Goal: Transaction & Acquisition: Purchase product/service

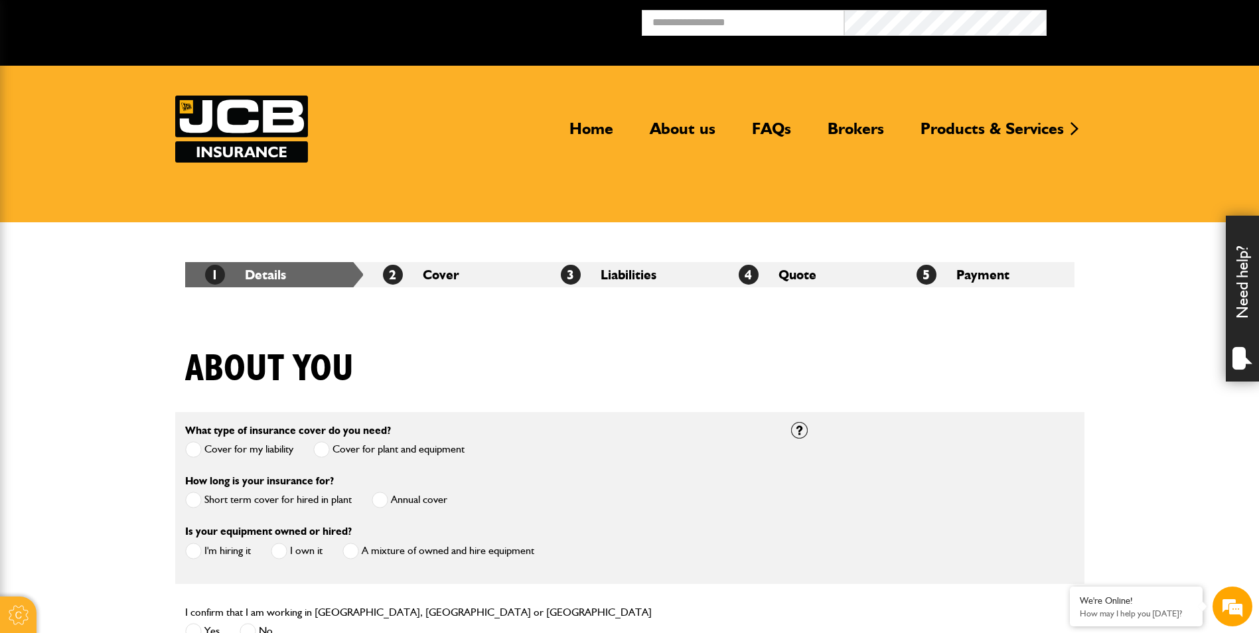
type input "**********"
click at [1046, 10] on button "Broker Login" at bounding box center [1147, 20] width 202 height 21
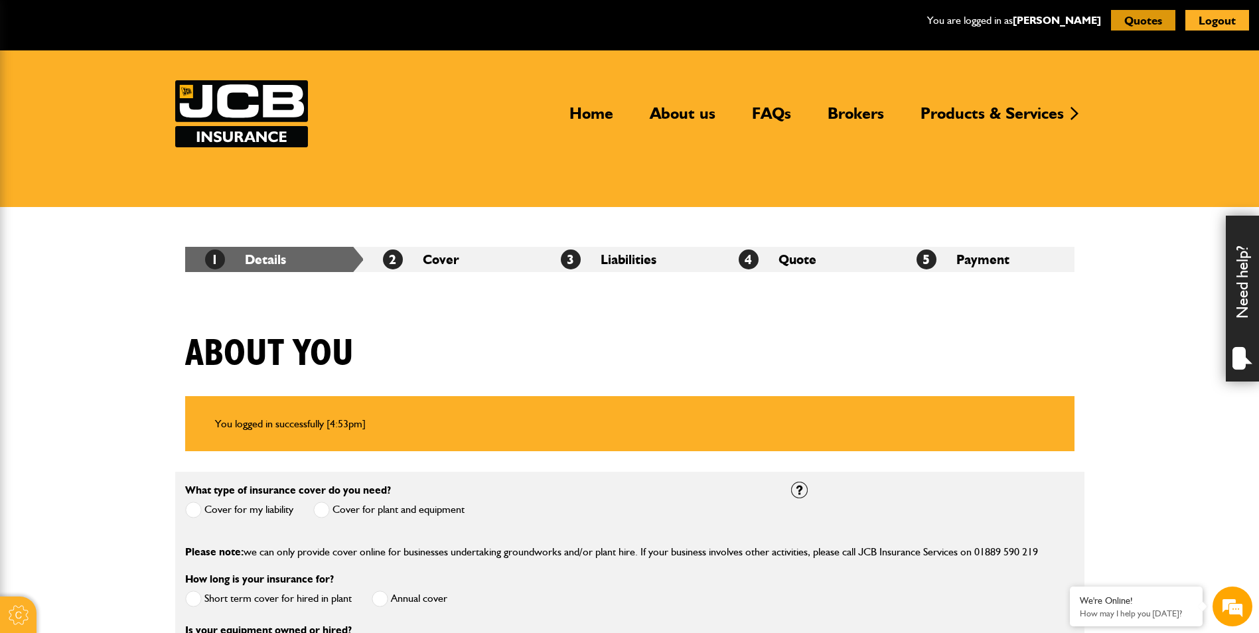
click at [1141, 26] on button "Quotes" at bounding box center [1143, 20] width 64 height 21
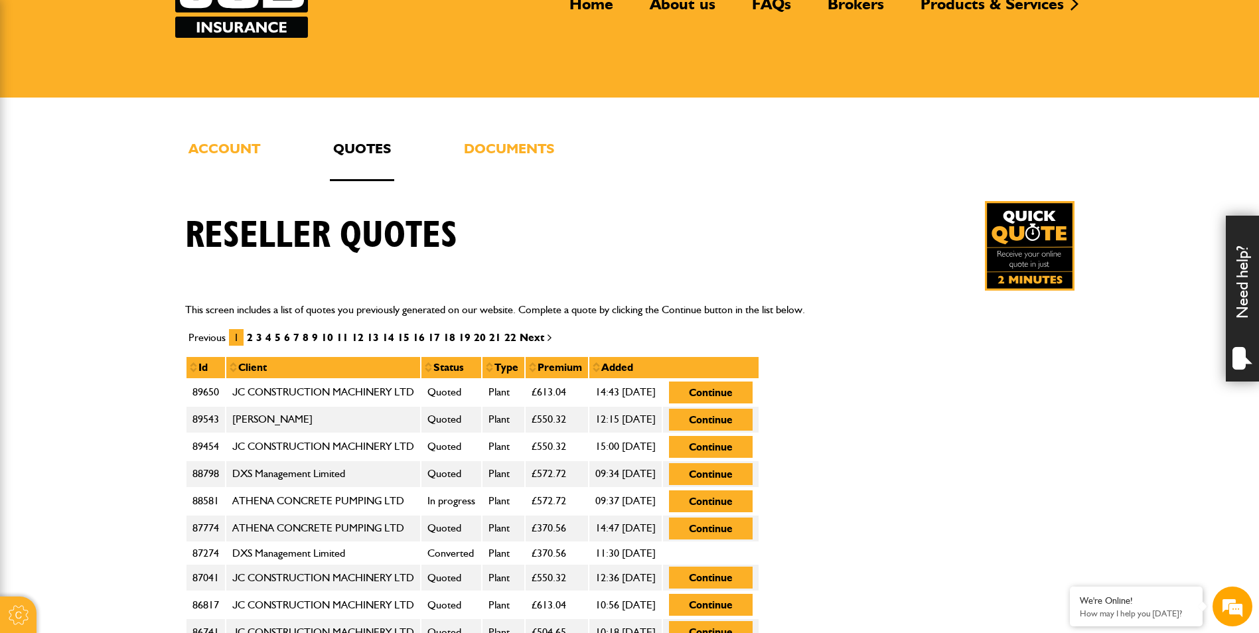
scroll to position [133, 0]
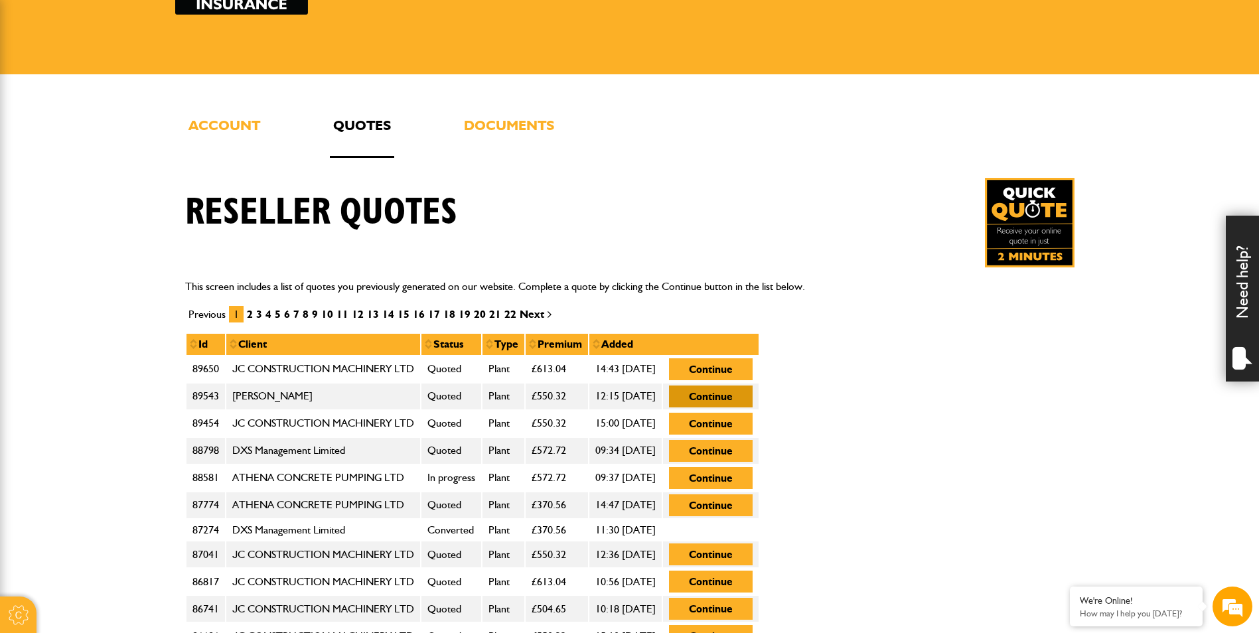
click at [752, 403] on button "Continue" at bounding box center [711, 396] width 84 height 22
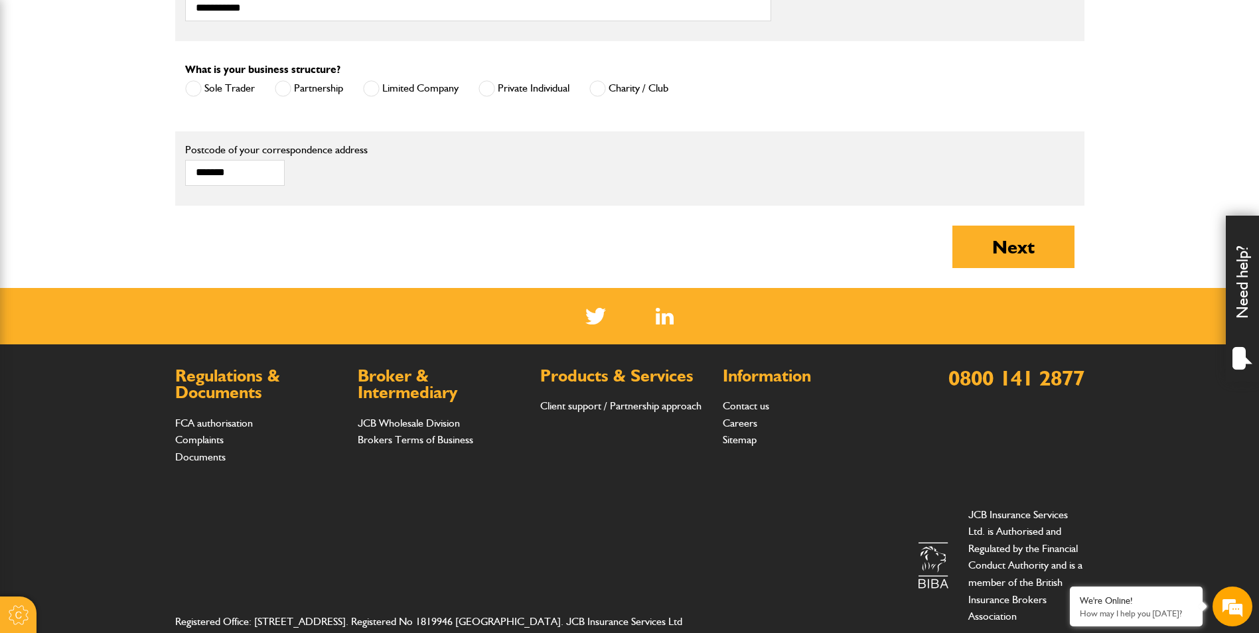
scroll to position [1025, 0]
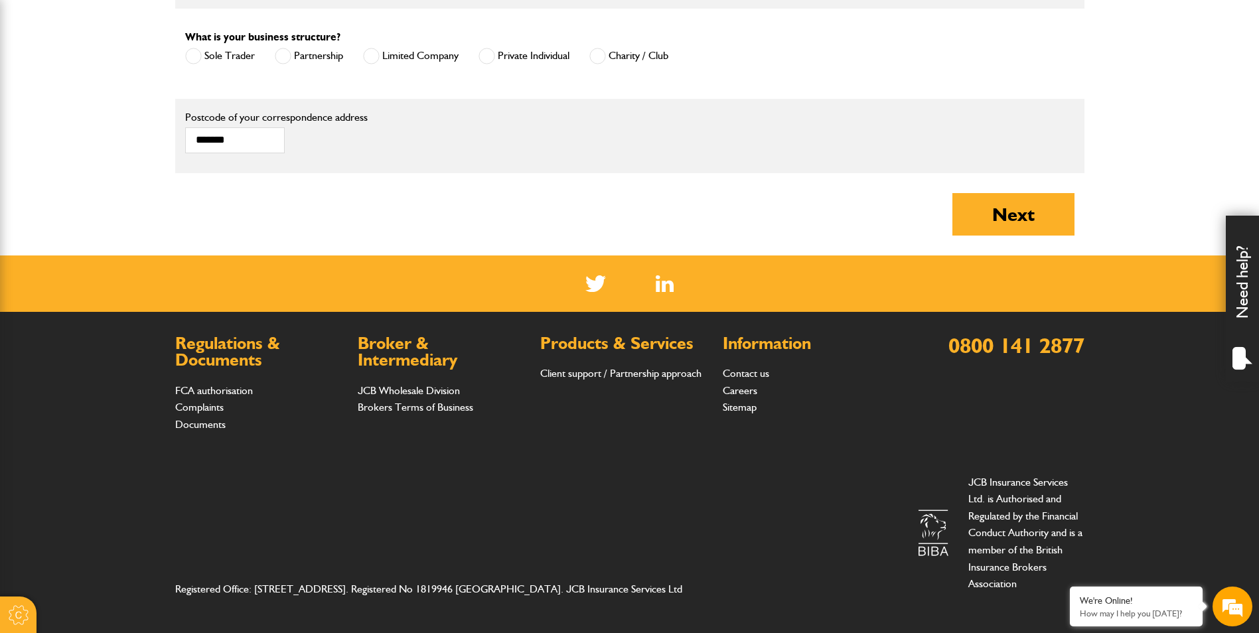
drag, startPoint x: 1040, startPoint y: 216, endPoint x: 1023, endPoint y: 290, distance: 75.5
click at [1040, 217] on button "Next" at bounding box center [1013, 214] width 122 height 42
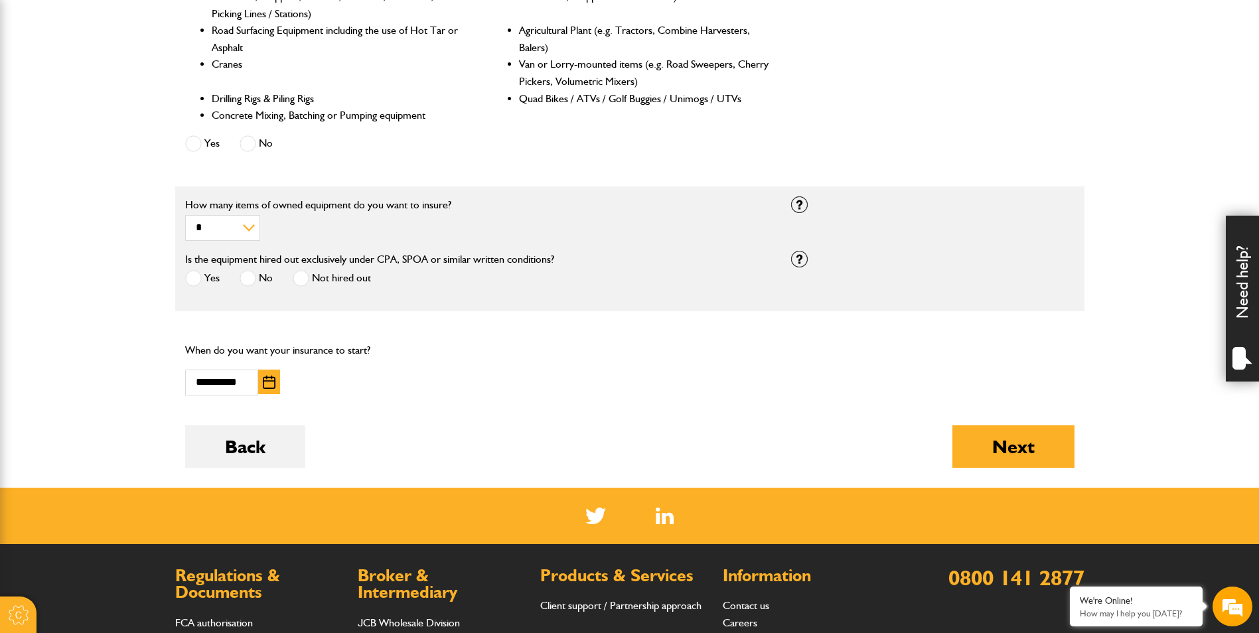
scroll to position [796, 0]
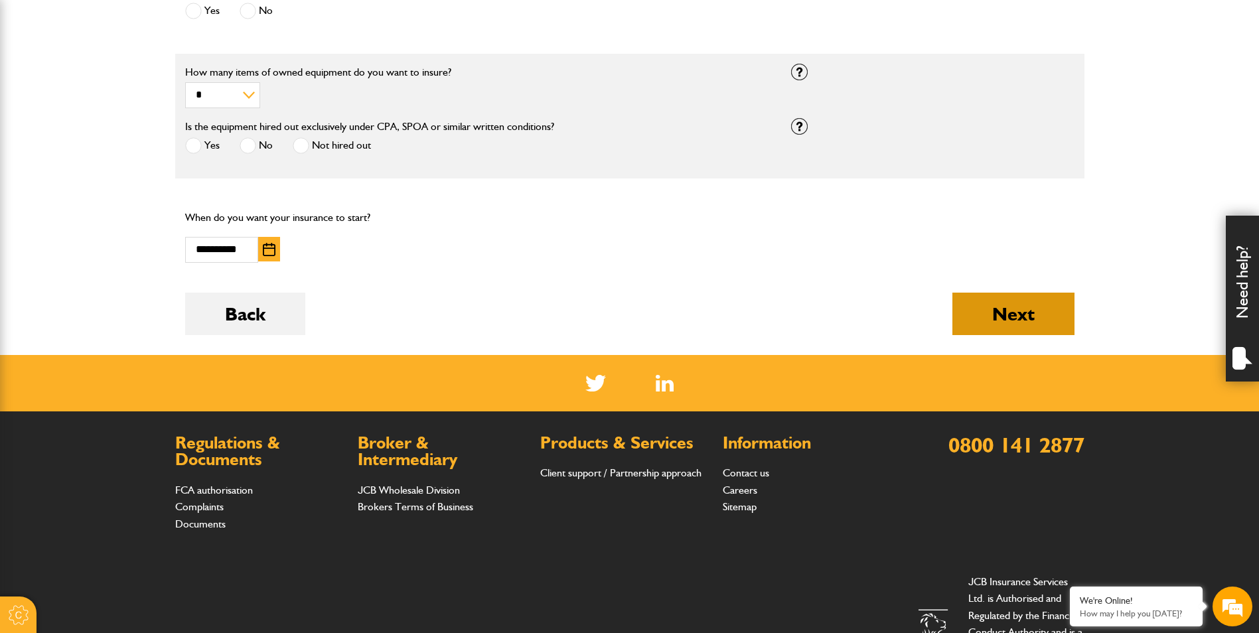
click at [1001, 312] on button "Next" at bounding box center [1013, 314] width 122 height 42
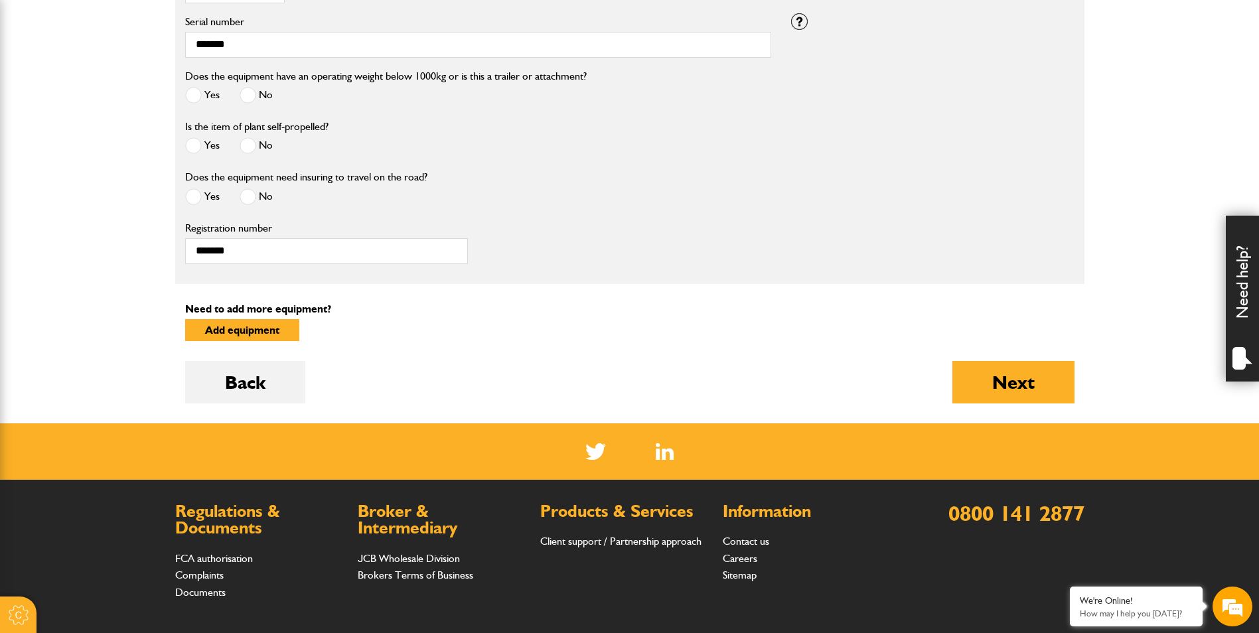
scroll to position [663, 0]
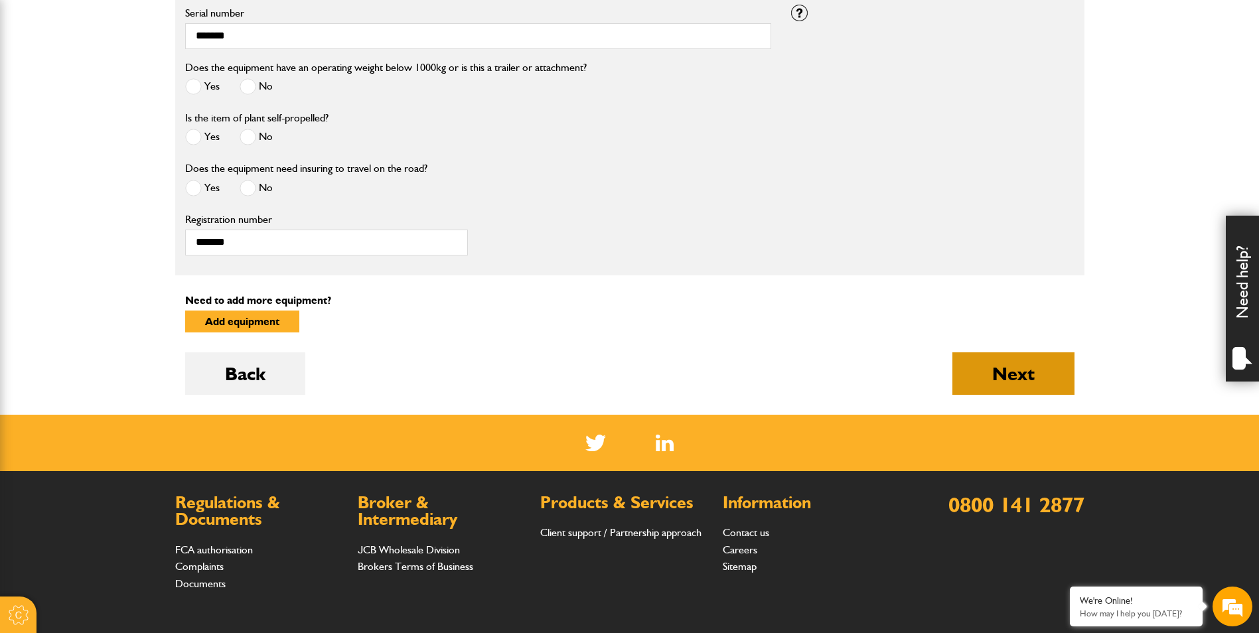
click at [998, 377] on button "Next" at bounding box center [1013, 373] width 122 height 42
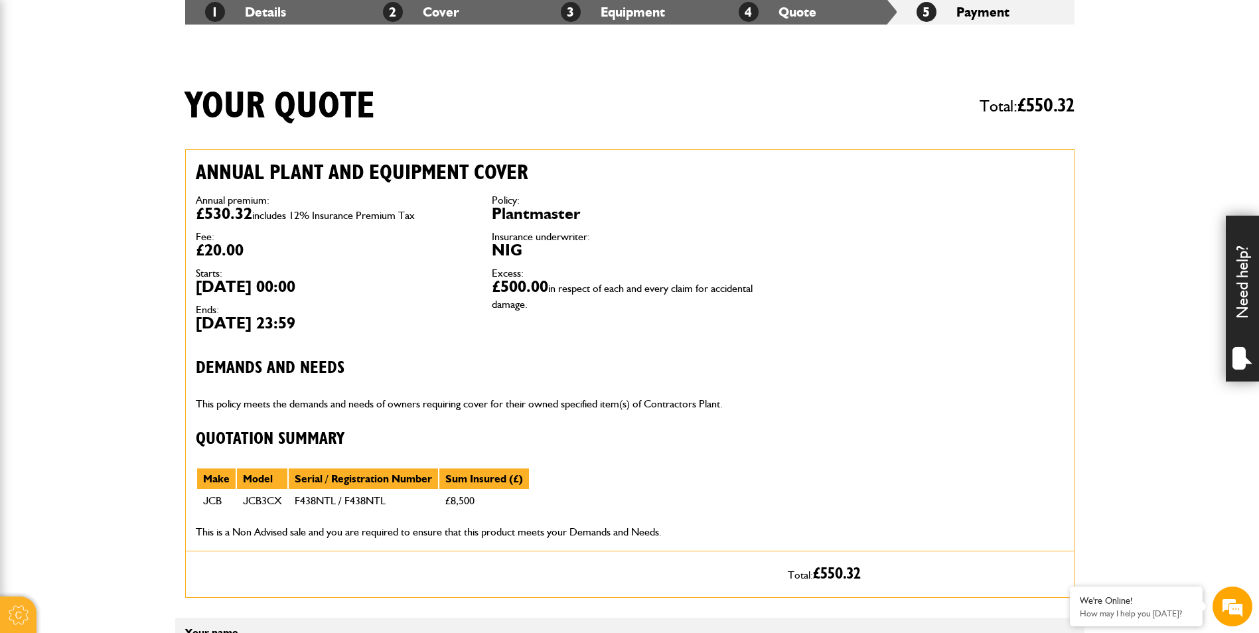
scroll to position [66, 0]
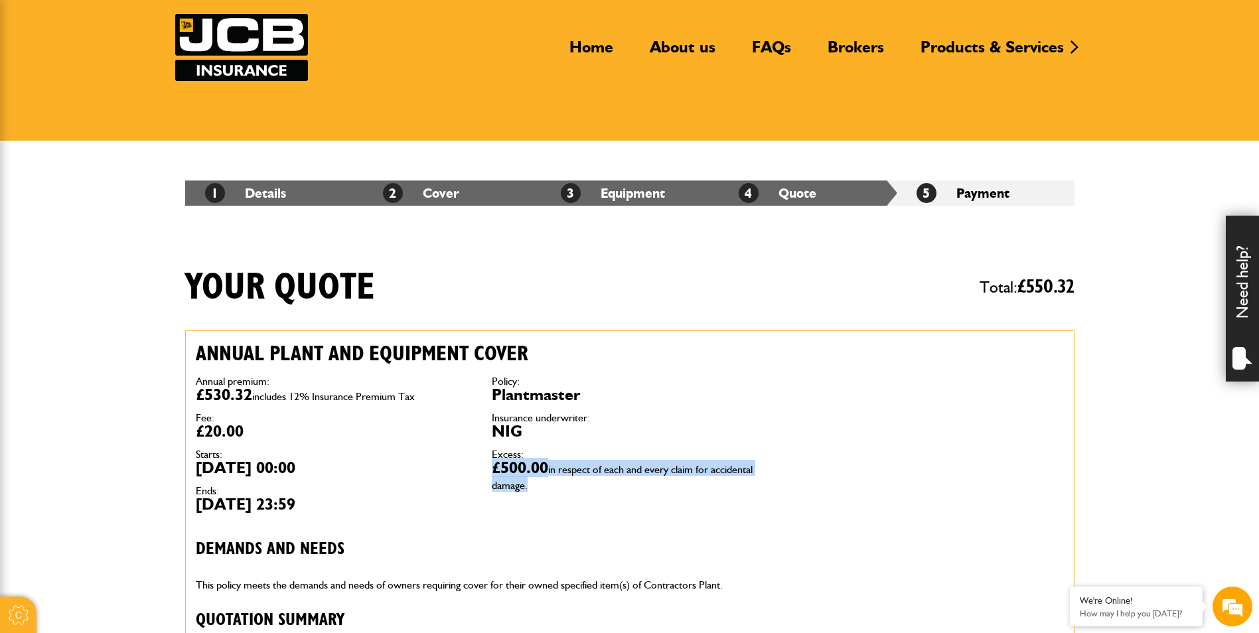
drag, startPoint x: 494, startPoint y: 468, endPoint x: 531, endPoint y: 489, distance: 42.2
click at [531, 489] on dd "£500.00 in respect of each and every claim for accidental damage." at bounding box center [630, 476] width 276 height 32
drag, startPoint x: 531, startPoint y: 489, endPoint x: 519, endPoint y: 487, distance: 11.5
copy dd "£500.00 in respect of each and every claim for accidental damage."
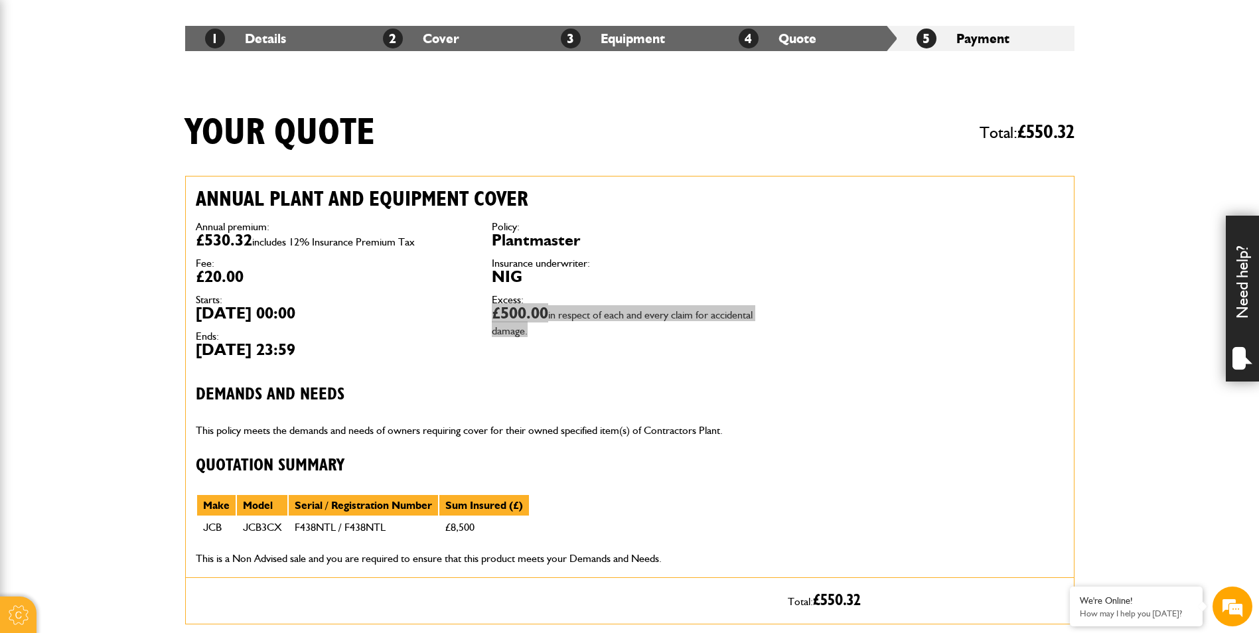
scroll to position [199, 0]
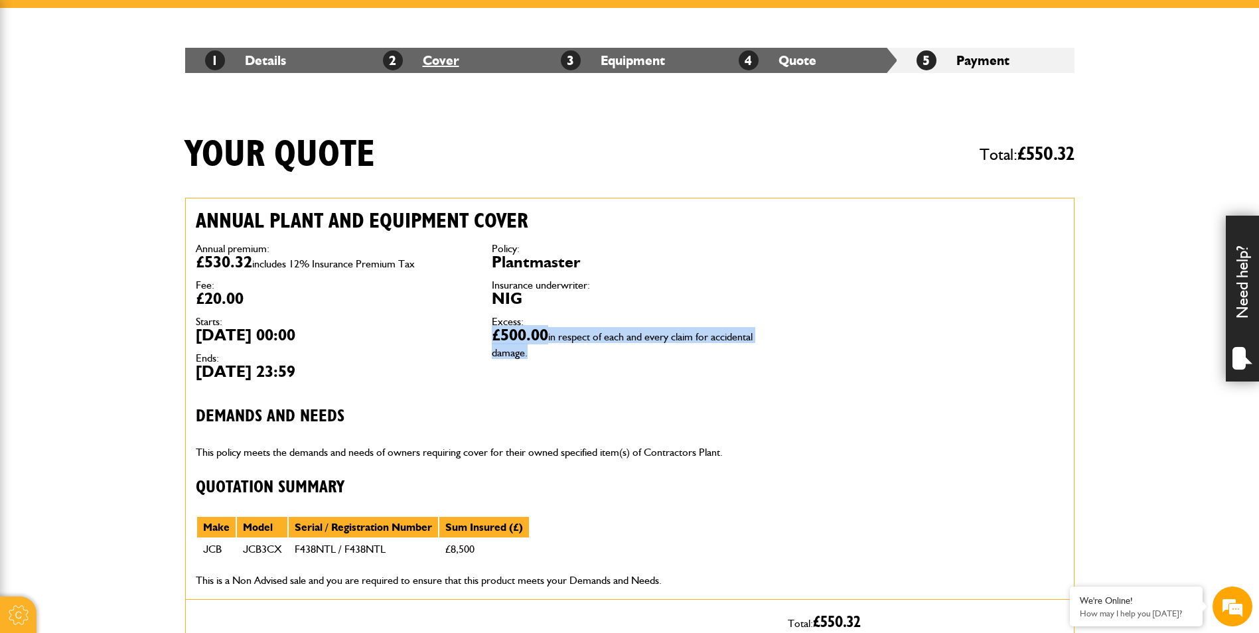
click at [439, 56] on link "2 Cover" at bounding box center [421, 60] width 76 height 16
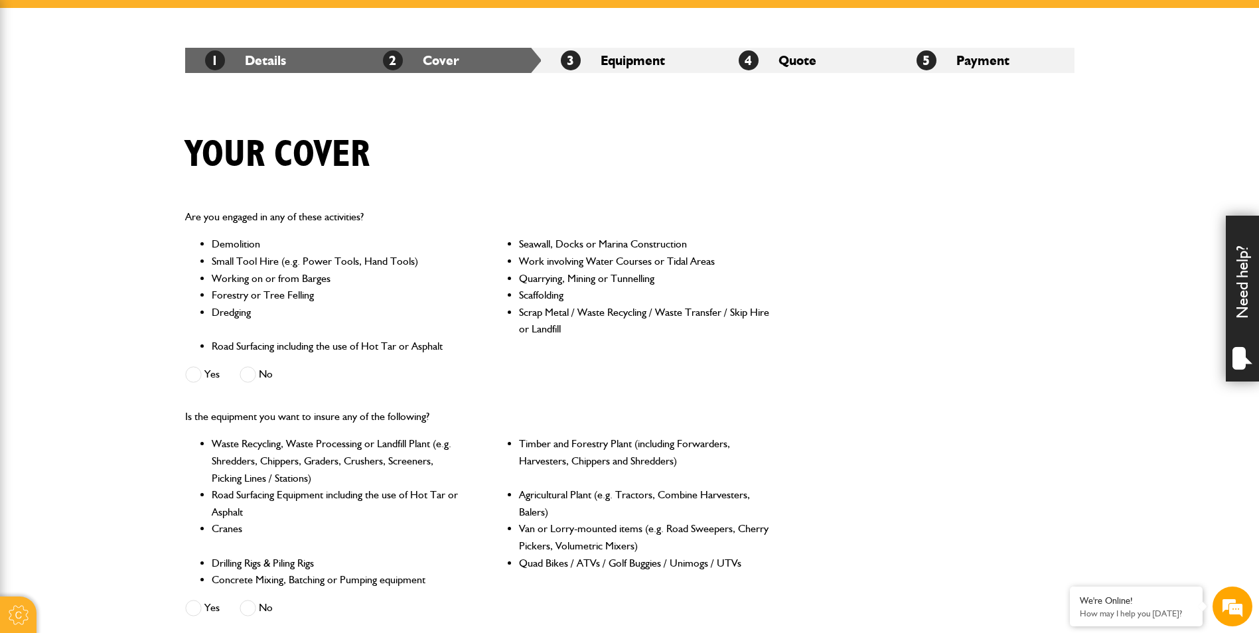
scroll to position [133, 0]
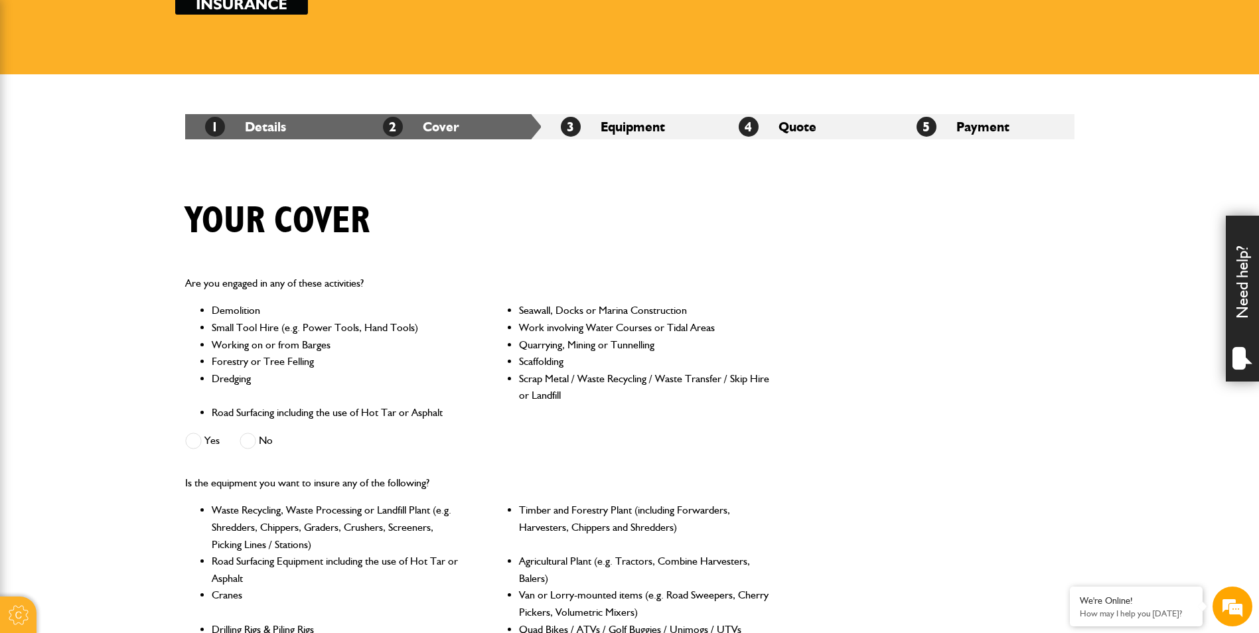
click at [626, 133] on li "3 Equipment" at bounding box center [630, 126] width 178 height 25
click at [573, 121] on span "3" at bounding box center [571, 127] width 20 height 20
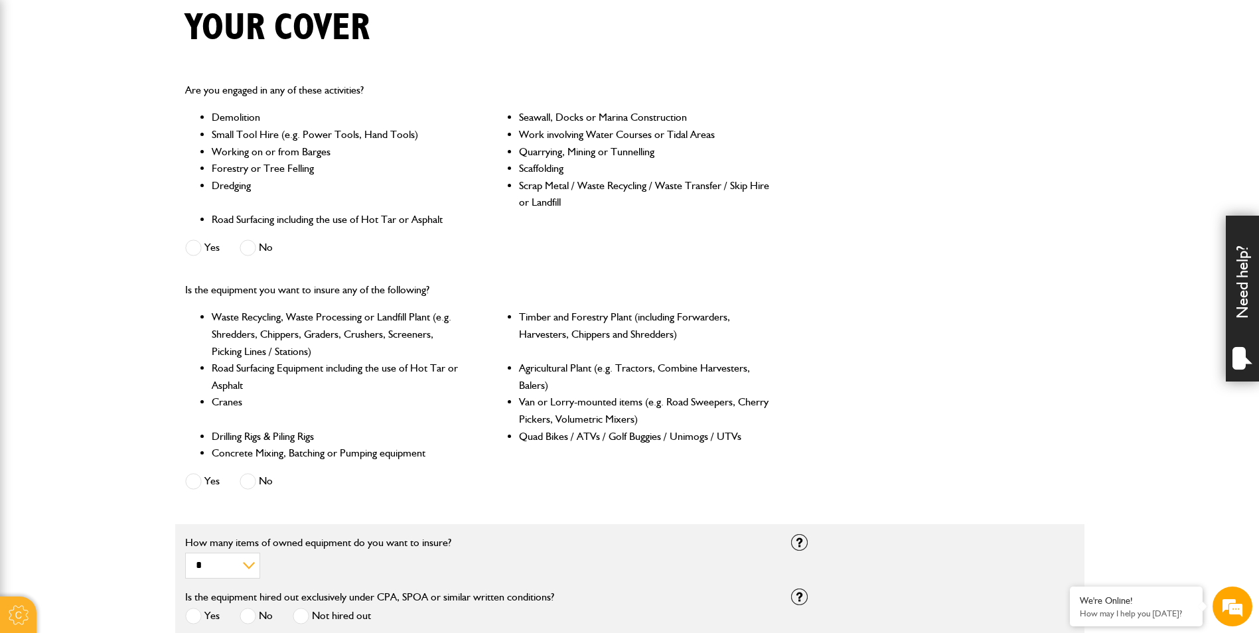
scroll to position [531, 0]
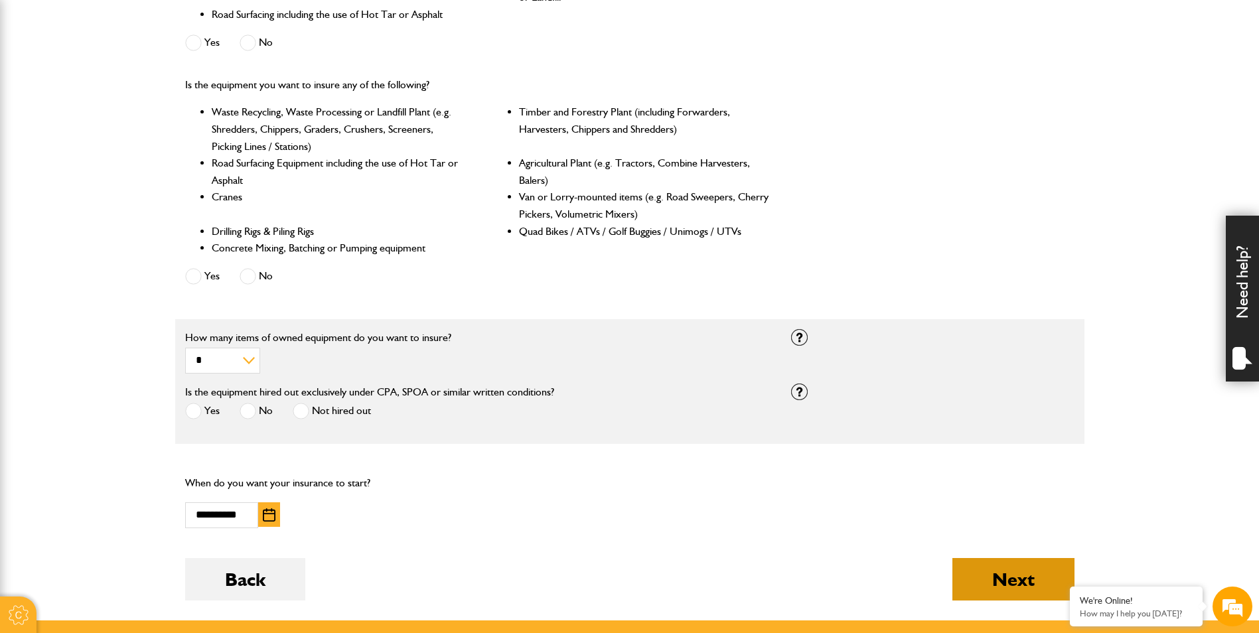
click at [1009, 565] on button "Next" at bounding box center [1013, 579] width 122 height 42
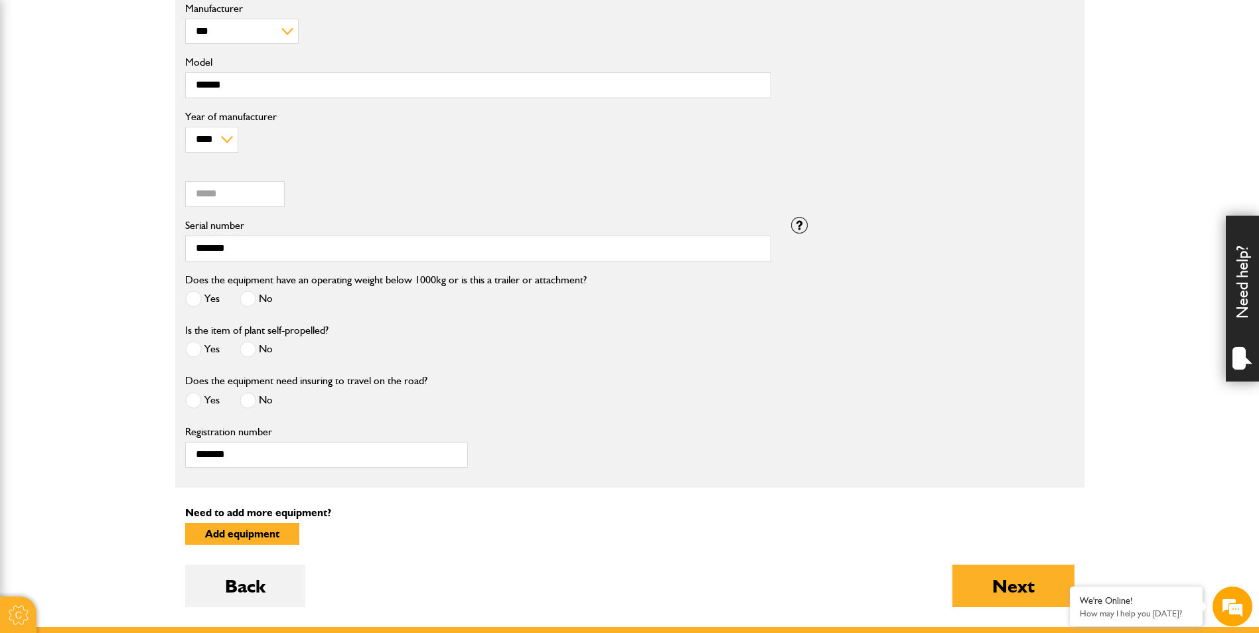
scroll to position [531, 0]
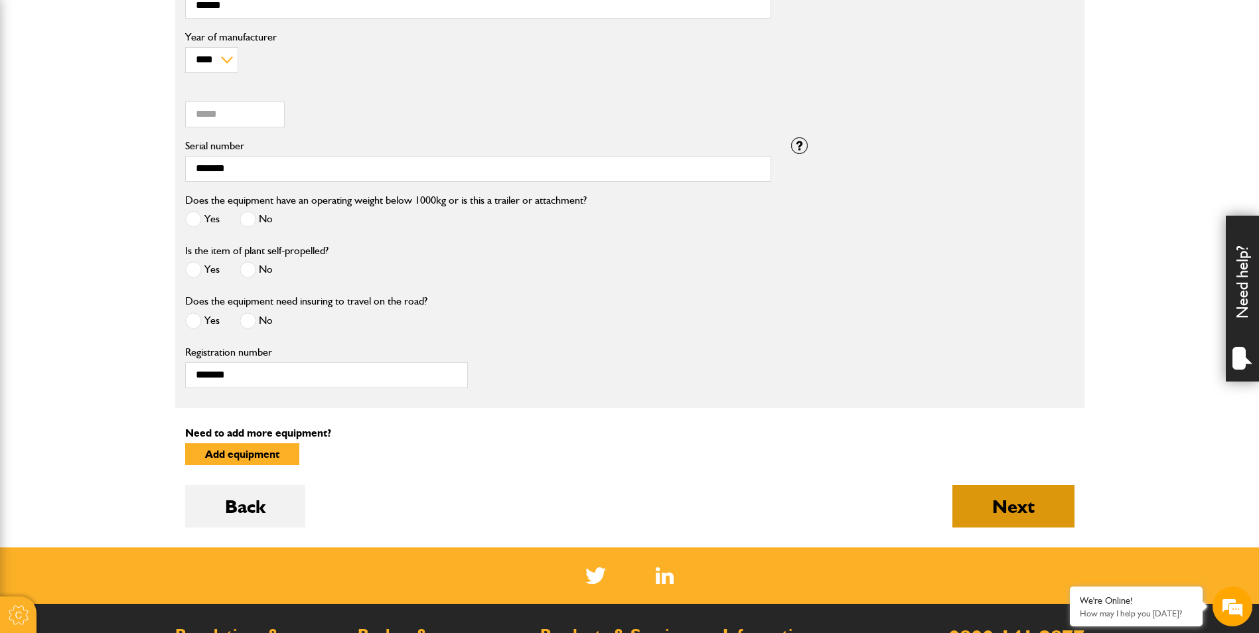
click at [998, 497] on button "Next" at bounding box center [1013, 506] width 122 height 42
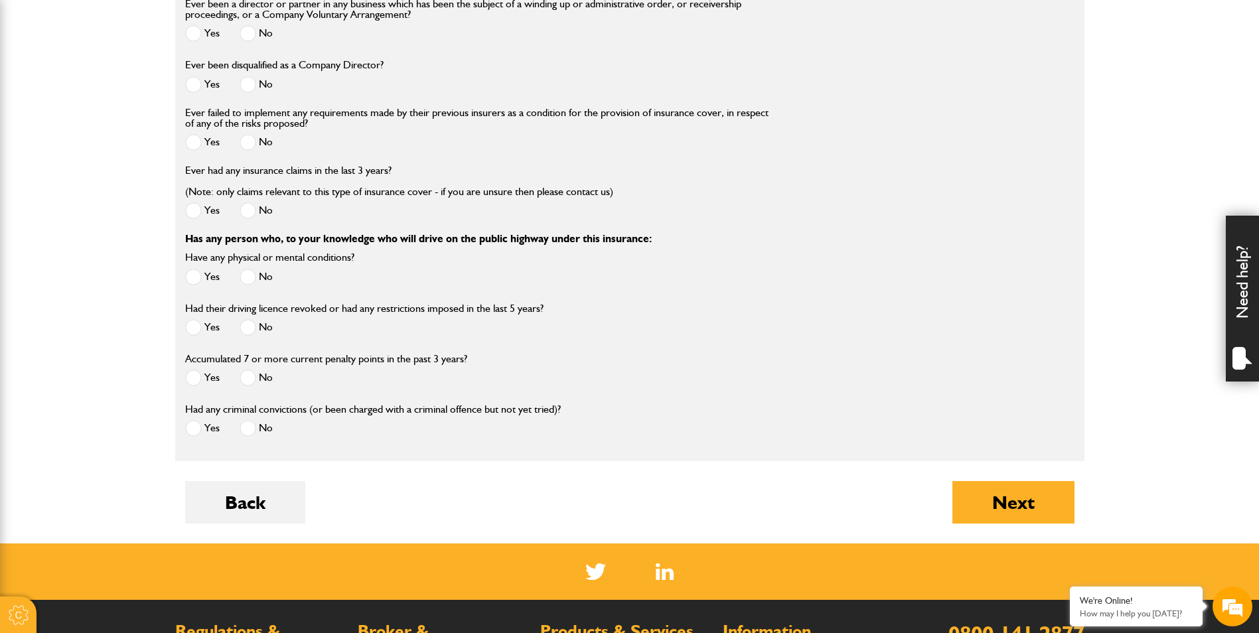
scroll to position [1725, 0]
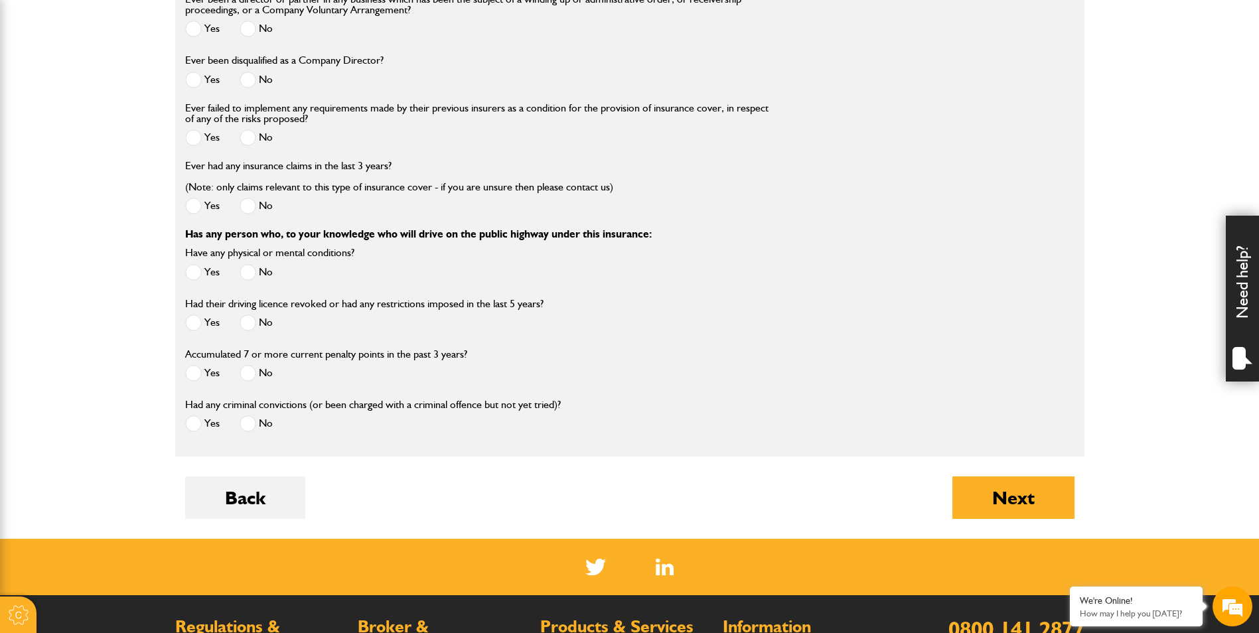
click at [255, 379] on span at bounding box center [247, 373] width 17 height 17
click at [1038, 514] on button "Next" at bounding box center [1013, 497] width 122 height 42
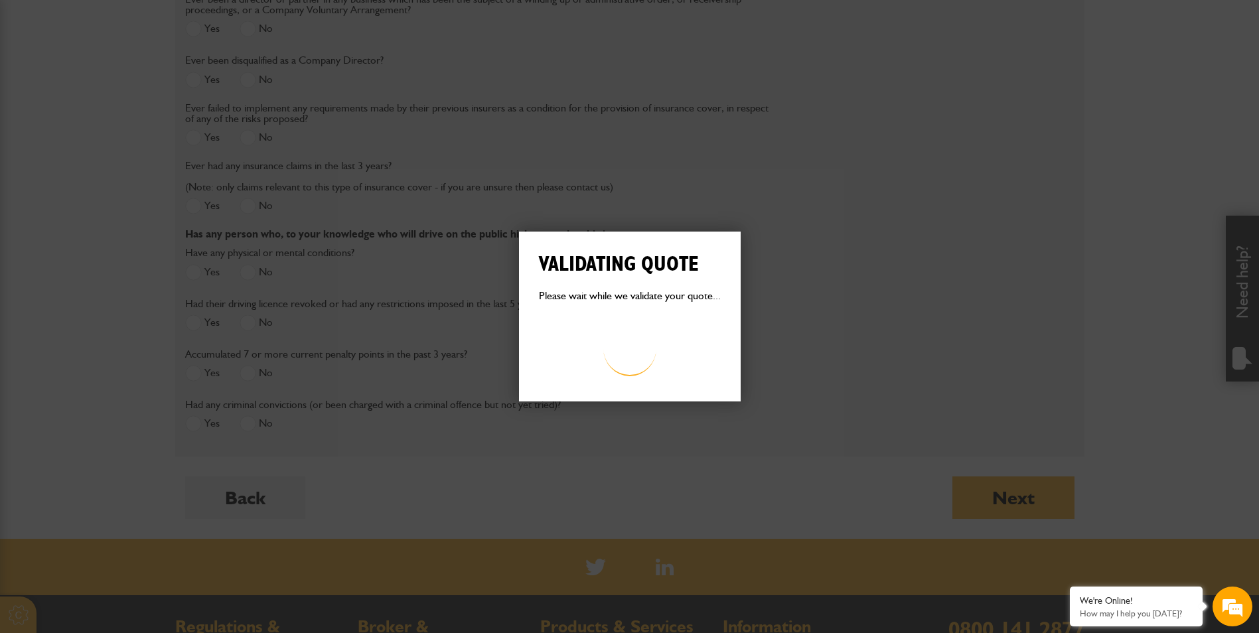
scroll to position [0, 0]
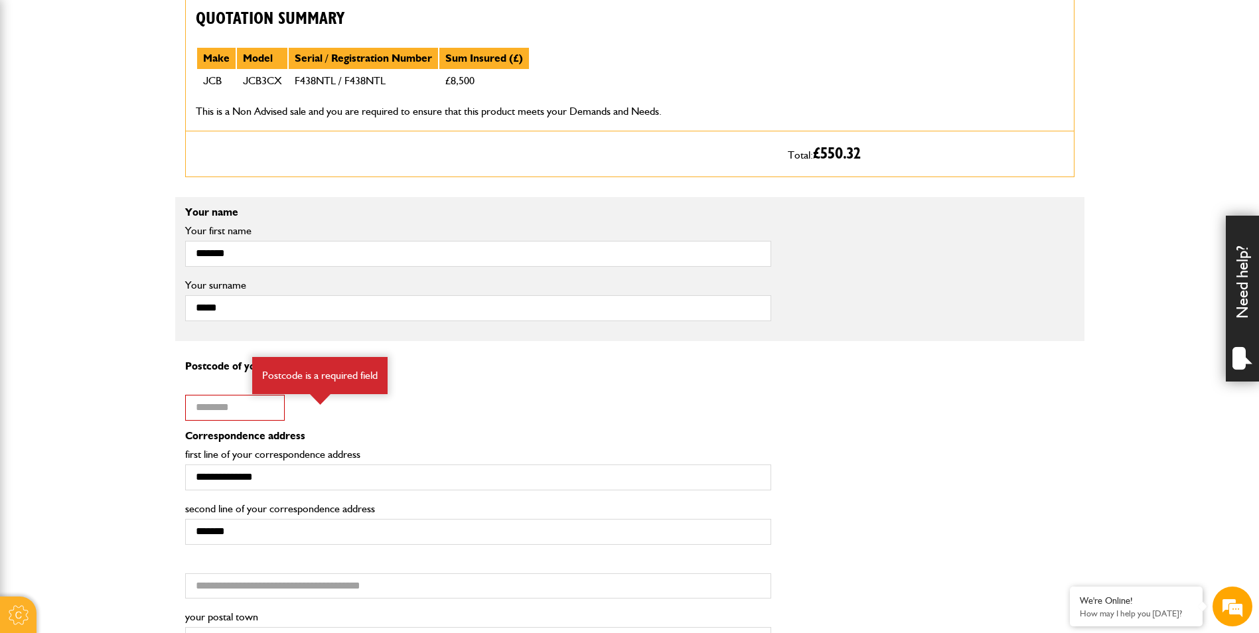
scroll to position [796, 0]
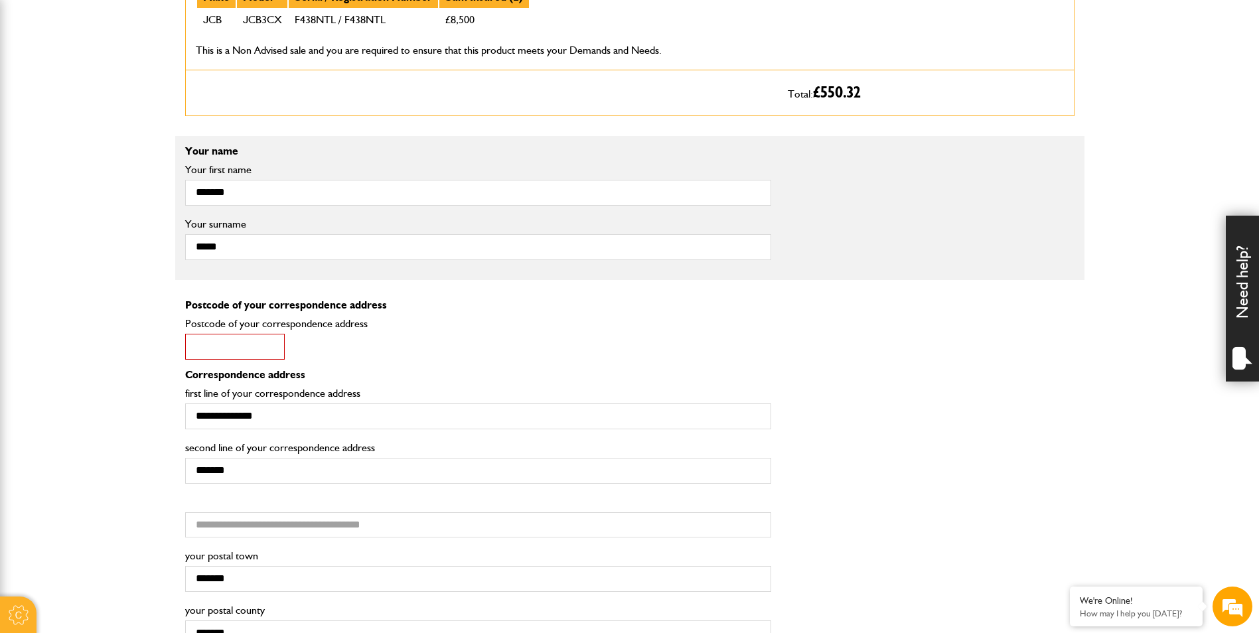
click at [200, 342] on input "Postcode of your correspondence address" at bounding box center [235, 347] width 100 height 26
type input "*******"
click at [332, 353] on div "******* Postcode of your correspondence address Postcode is a required field" at bounding box center [286, 338] width 202 height 41
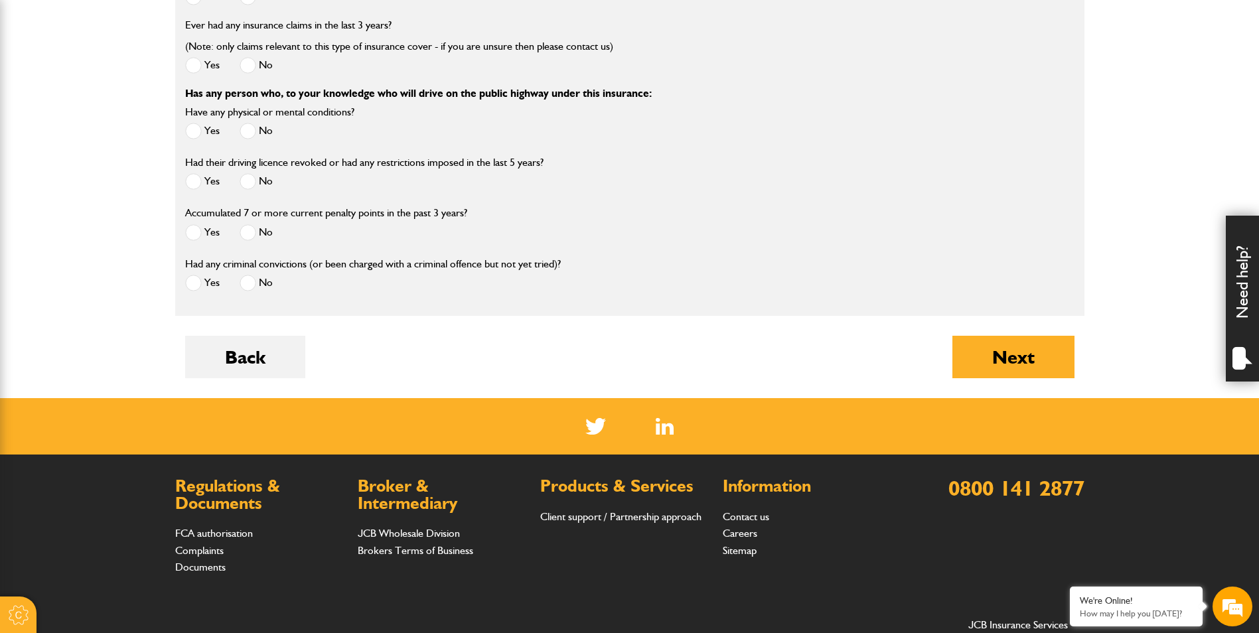
scroll to position [2057, 0]
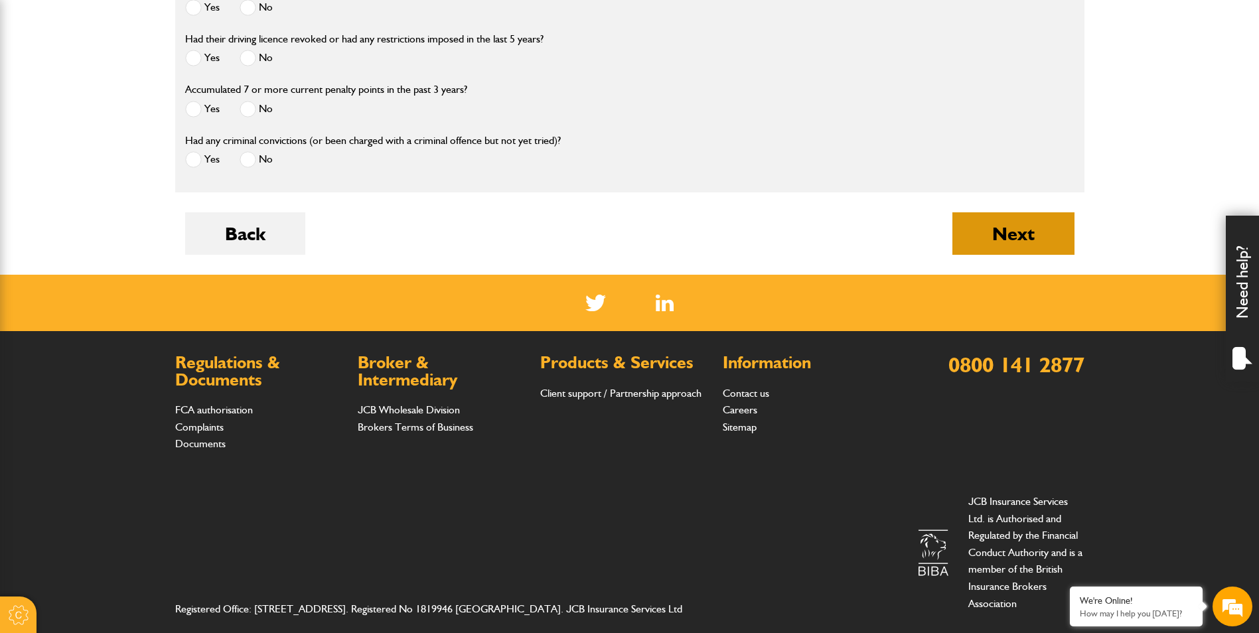
click at [1004, 250] on button "Next" at bounding box center [1013, 233] width 122 height 42
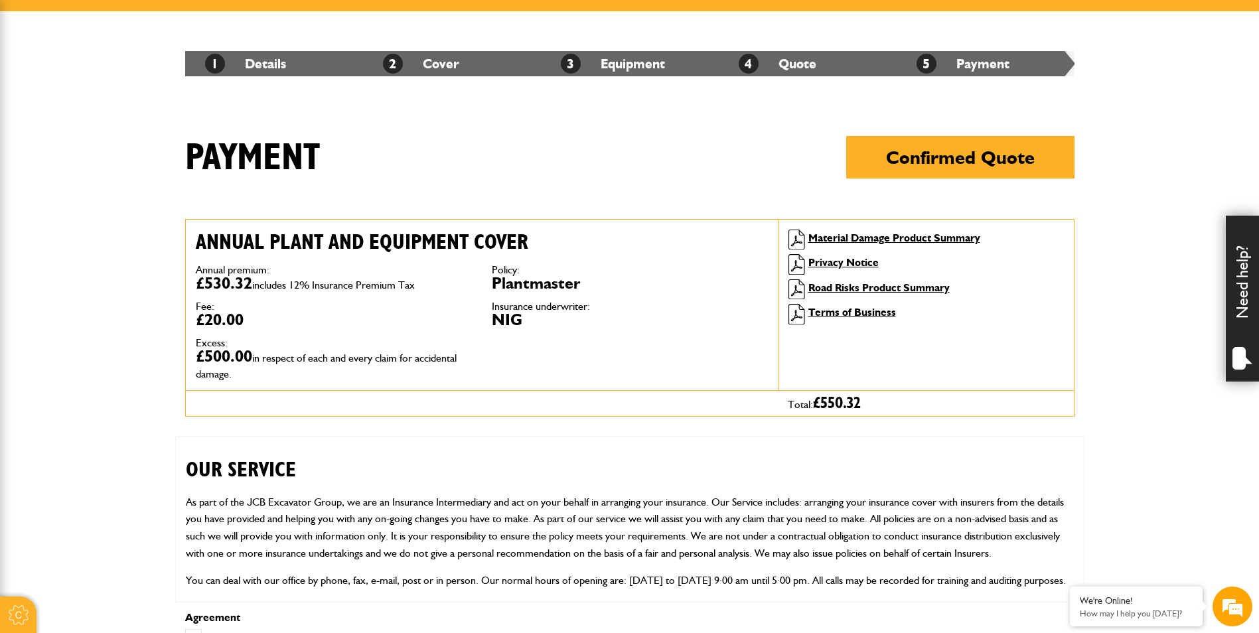
scroll to position [66, 0]
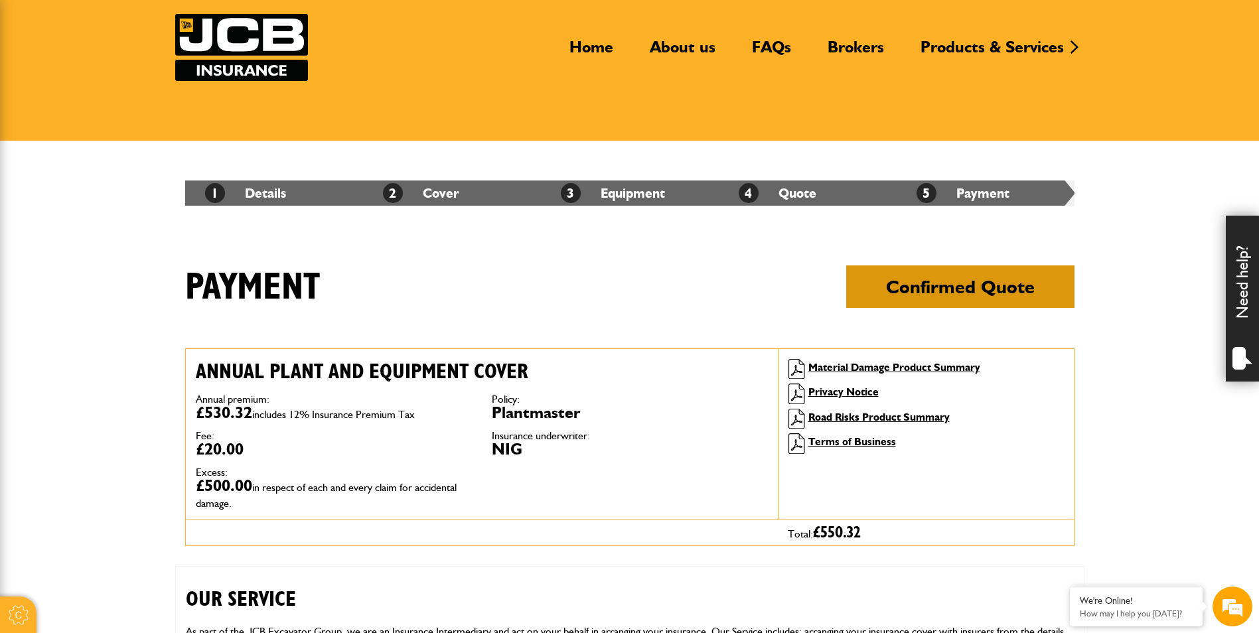
click at [969, 299] on button "Confirmed Quote" at bounding box center [960, 286] width 228 height 42
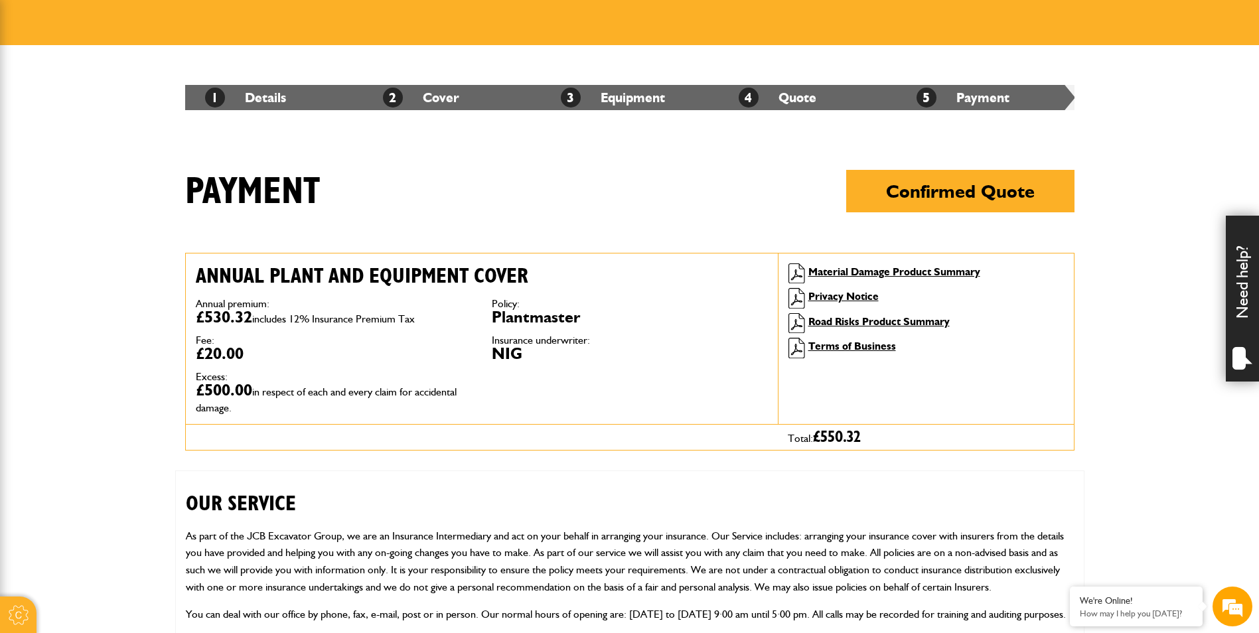
scroll to position [133, 0]
